Goal: Check status

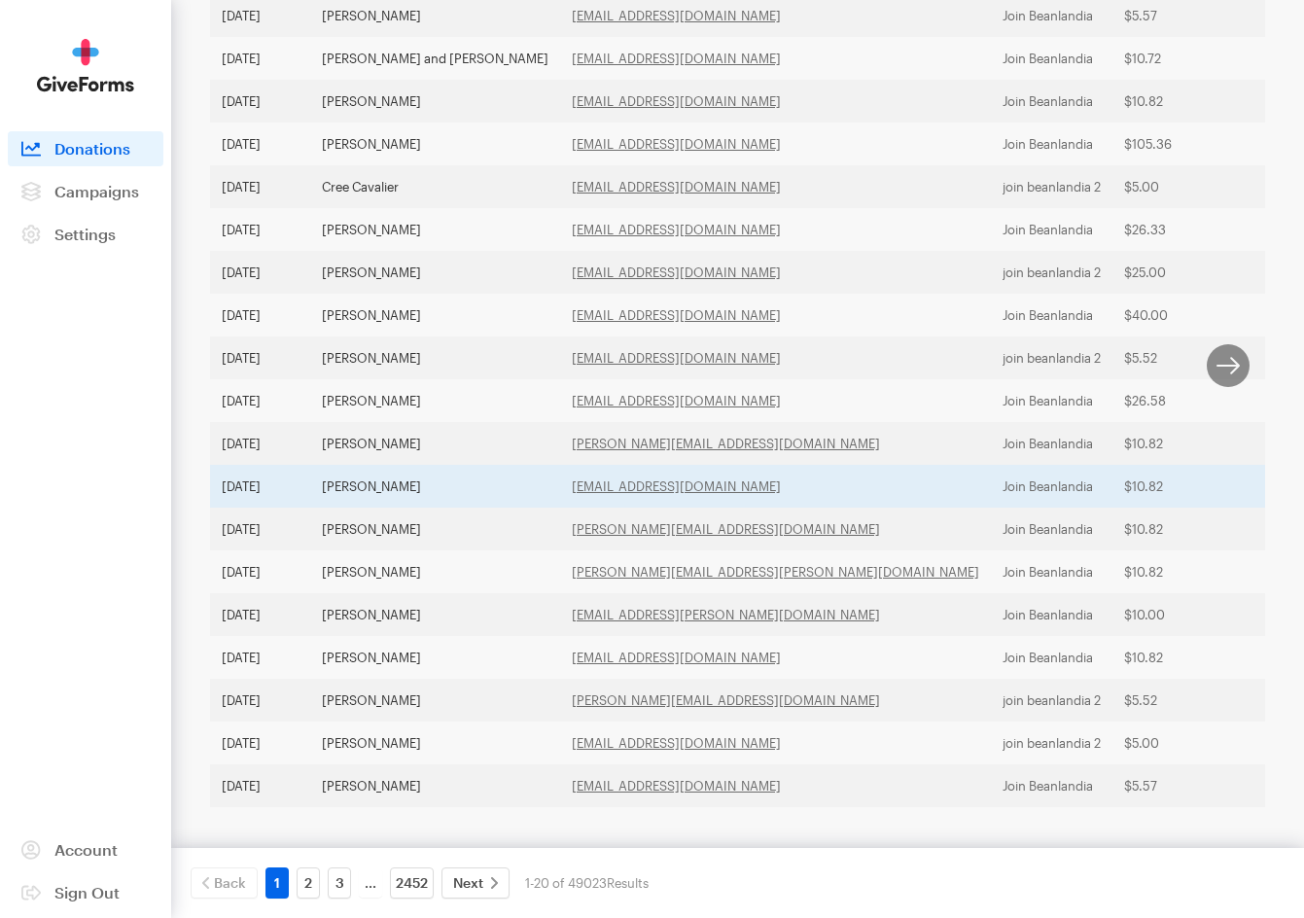
scroll to position [515, 0]
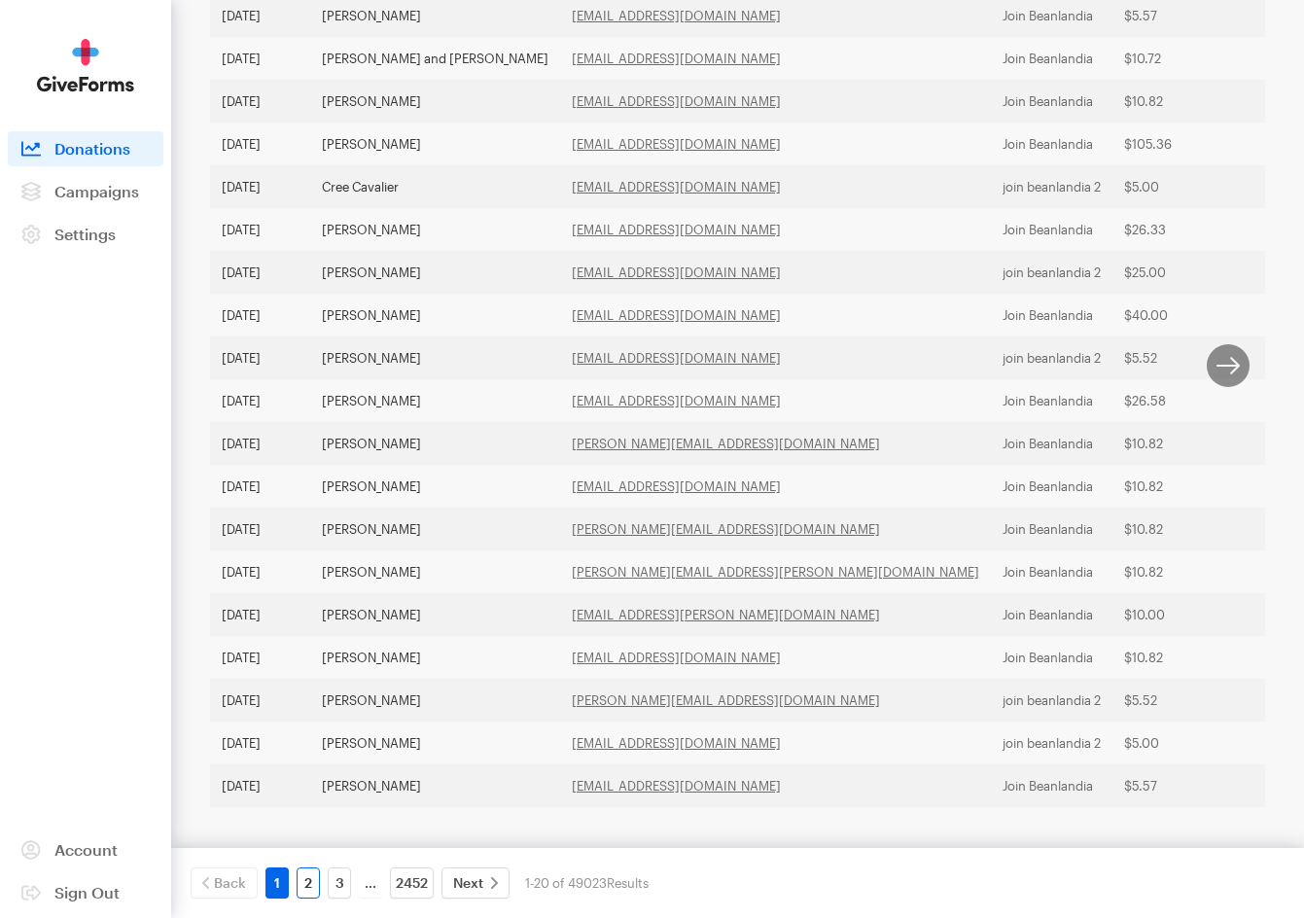
click at [303, 884] on link "2" at bounding box center [308, 882] width 23 height 31
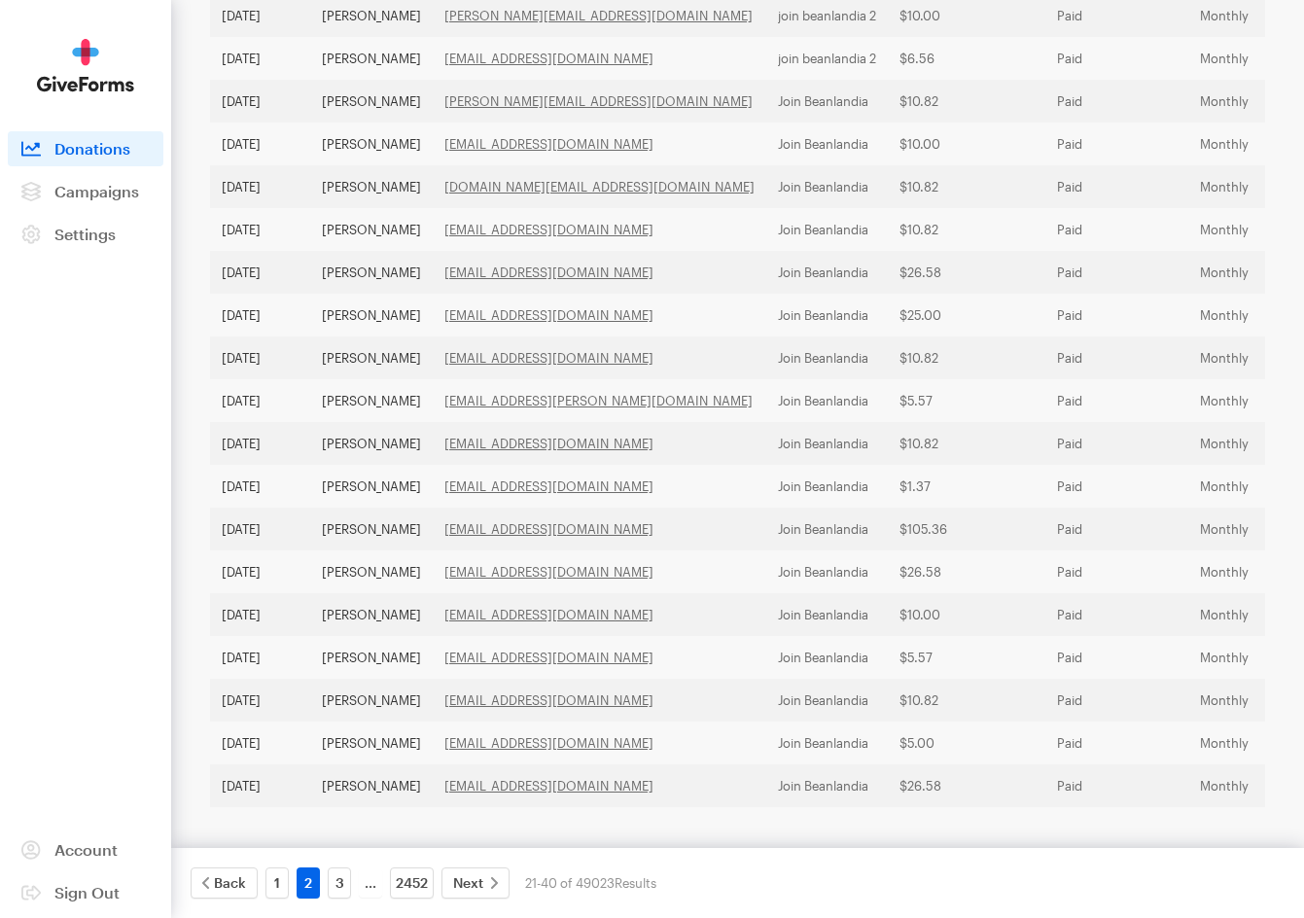
scroll to position [518, 0]
click at [333, 885] on link "3" at bounding box center [339, 882] width 23 height 31
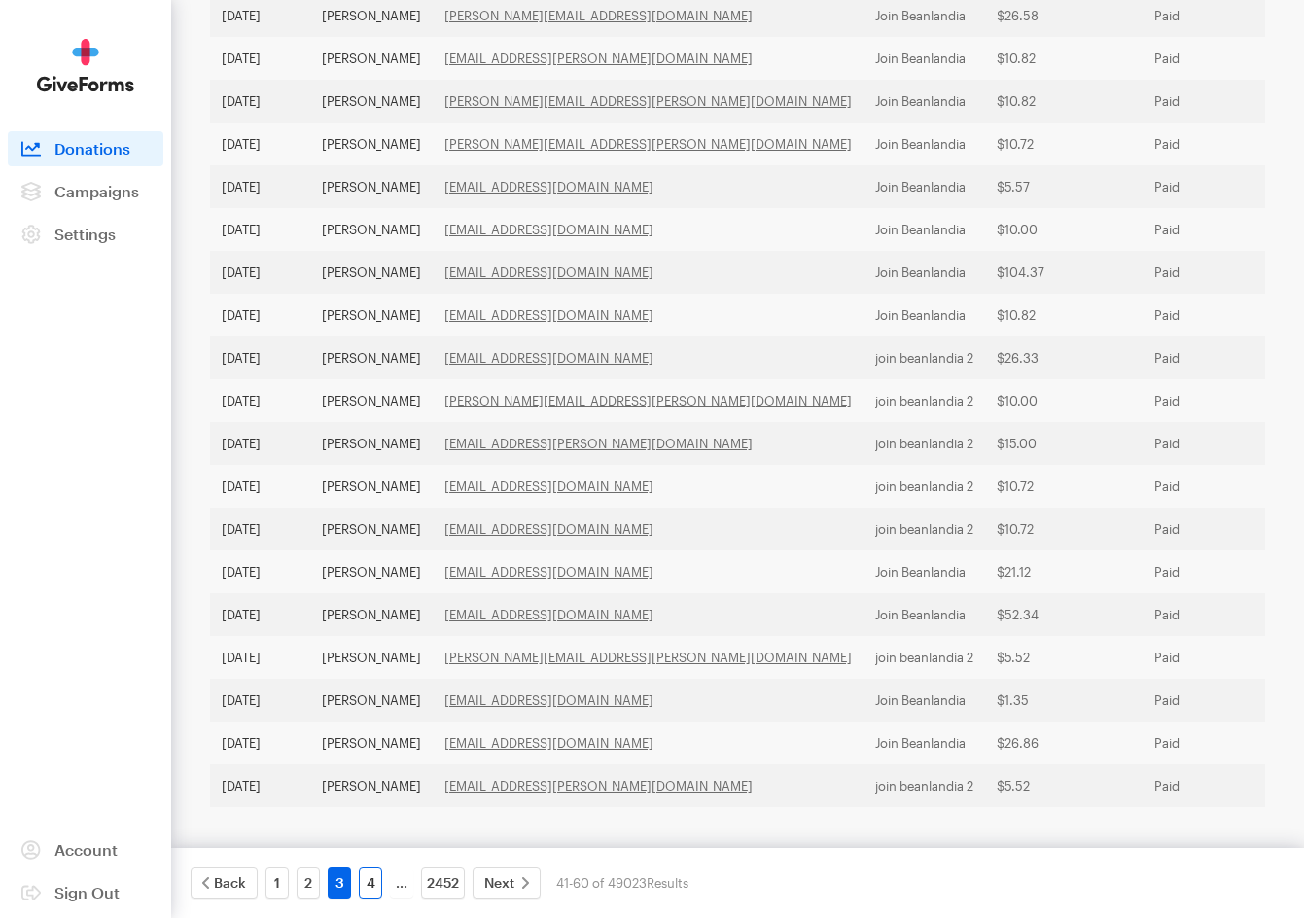
click at [366, 882] on link "4" at bounding box center [370, 882] width 23 height 31
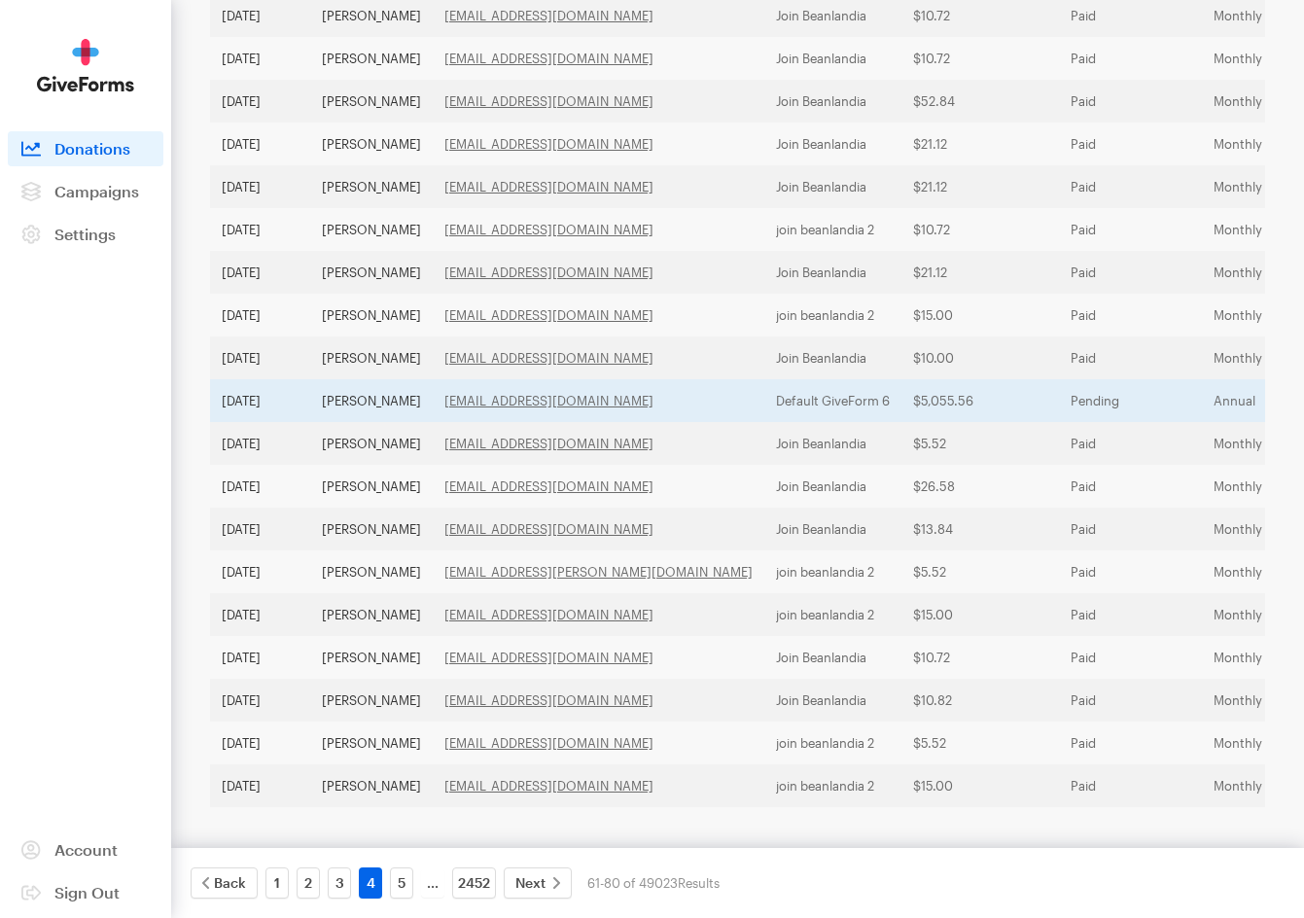
click at [1059, 379] on td "Pending" at bounding box center [1130, 400] width 143 height 43
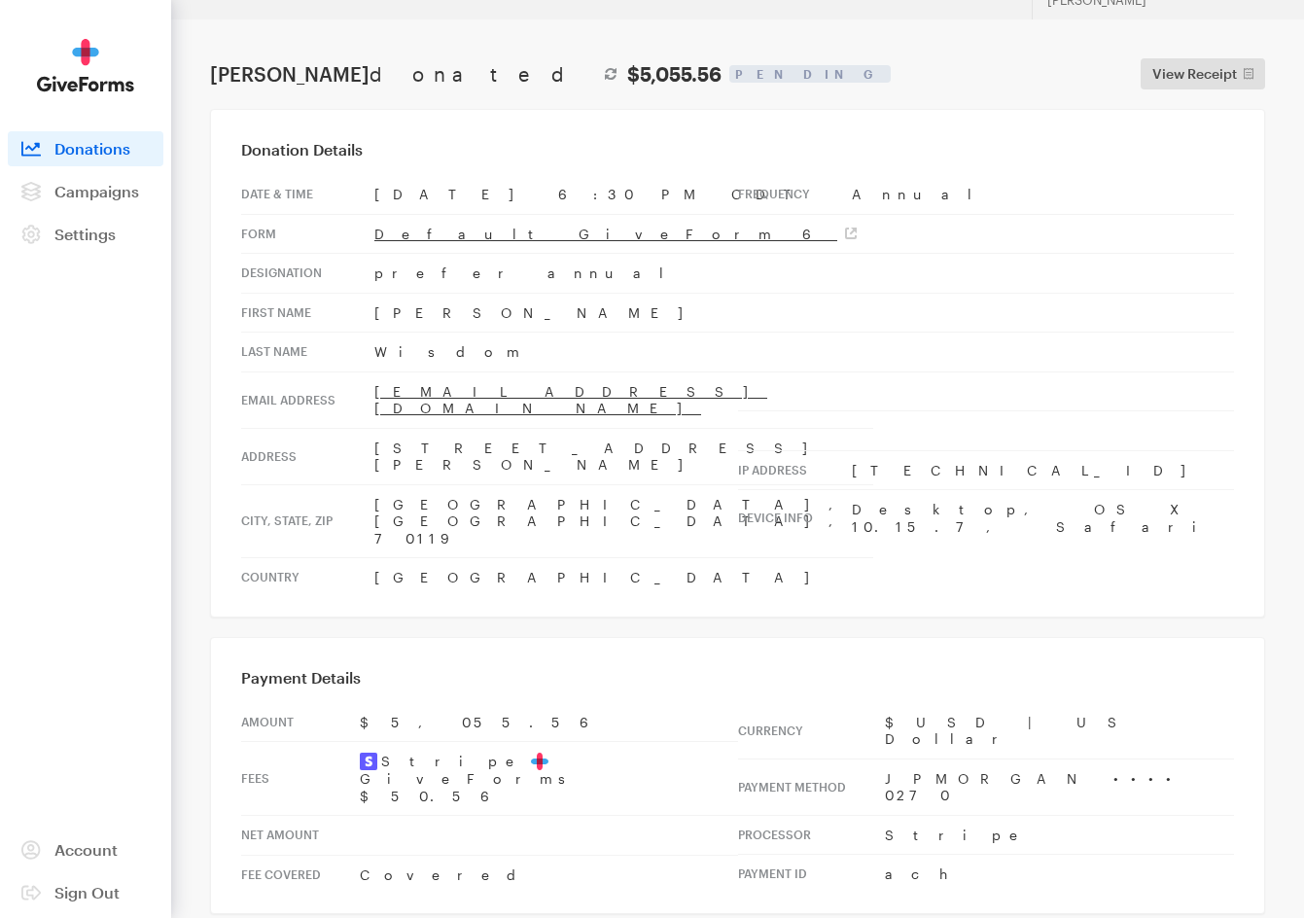
scroll to position [34, 0]
click at [96, 147] on span "Donations" at bounding box center [92, 148] width 76 height 18
